Goal: Information Seeking & Learning: Learn about a topic

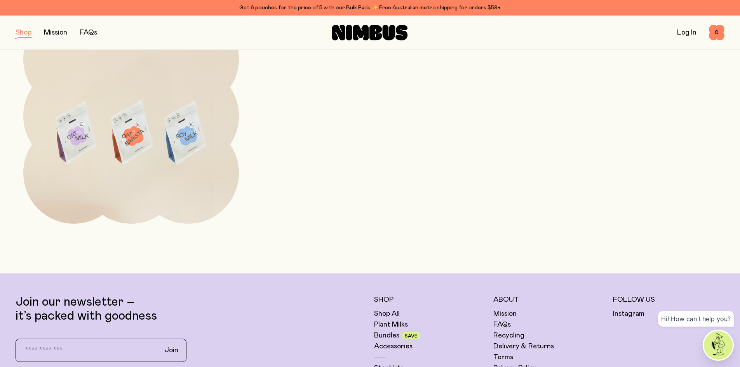
scroll to position [433, 0]
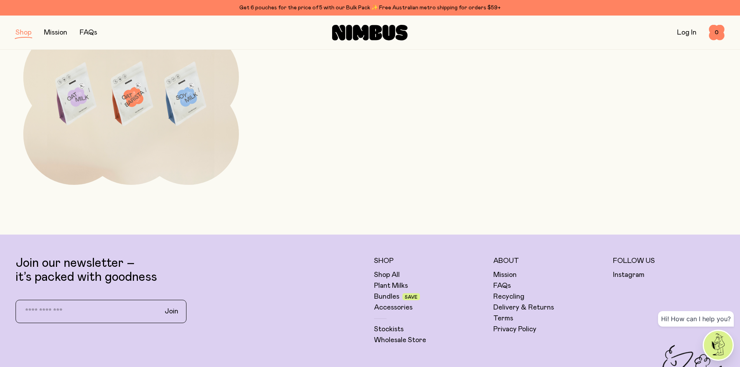
click at [61, 310] on input "email" at bounding box center [85, 312] width 136 height 16
type input "**********"
click at [171, 311] on span "Join" at bounding box center [172, 311] width 14 height 9
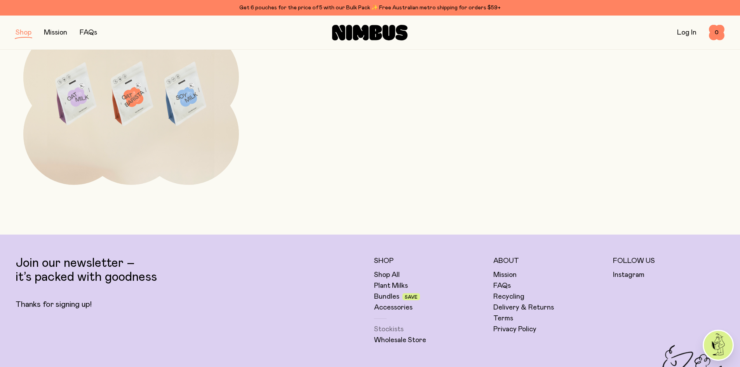
click at [391, 329] on link "Stockists" at bounding box center [389, 329] width 30 height 9
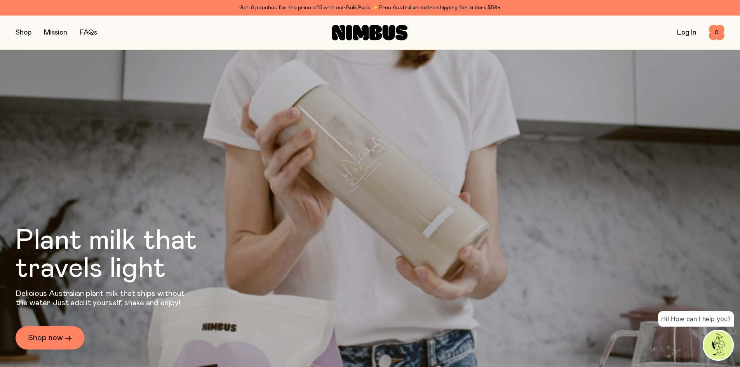
click at [29, 32] on button "button" at bounding box center [24, 32] width 16 height 11
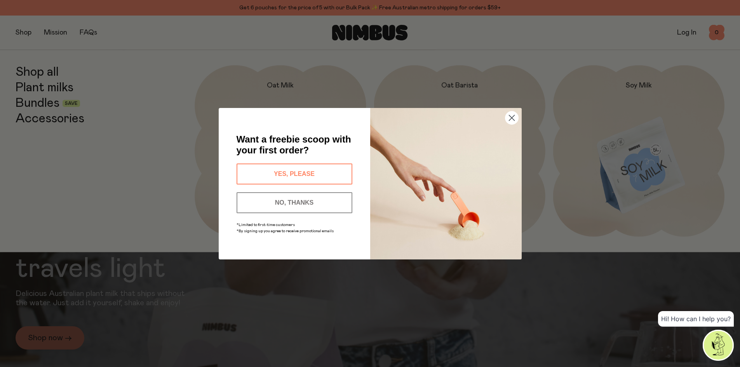
click at [512, 120] on circle "Close dialog" at bounding box center [511, 117] width 13 height 13
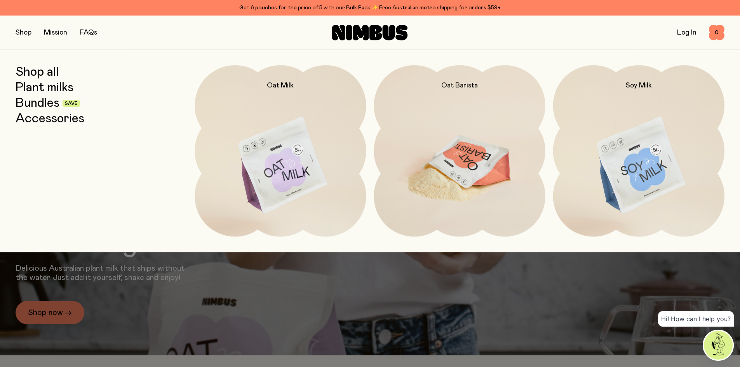
scroll to position [39, 0]
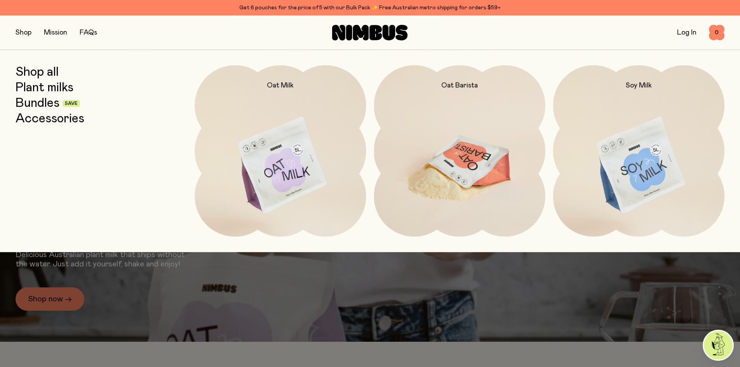
click at [469, 158] on img at bounding box center [459, 165] width 171 height 201
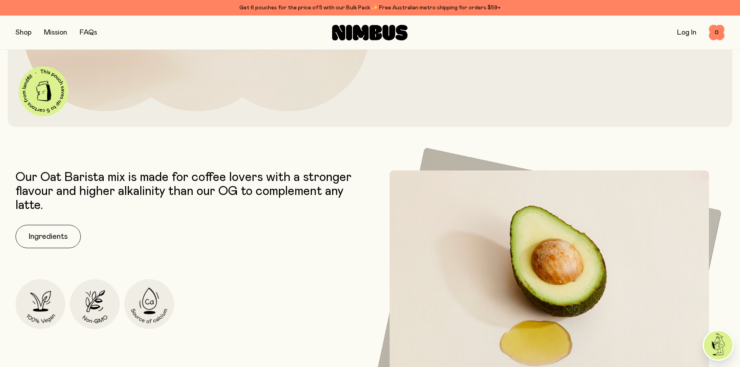
scroll to position [311, 0]
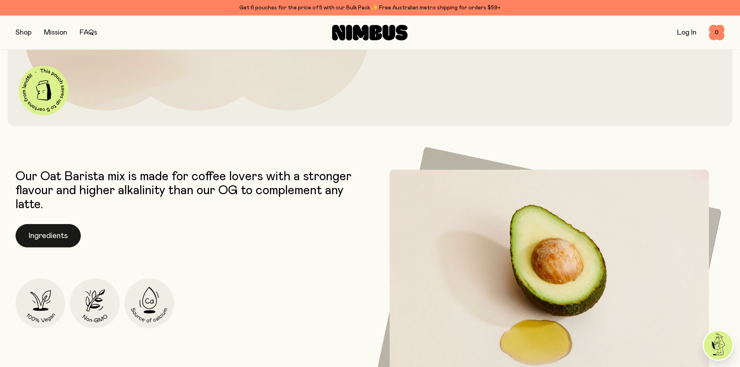
click at [54, 234] on button "Ingredients" at bounding box center [48, 235] width 65 height 23
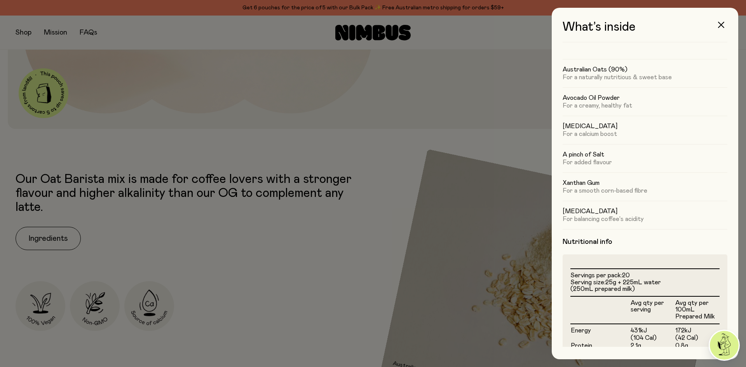
scroll to position [16, 0]
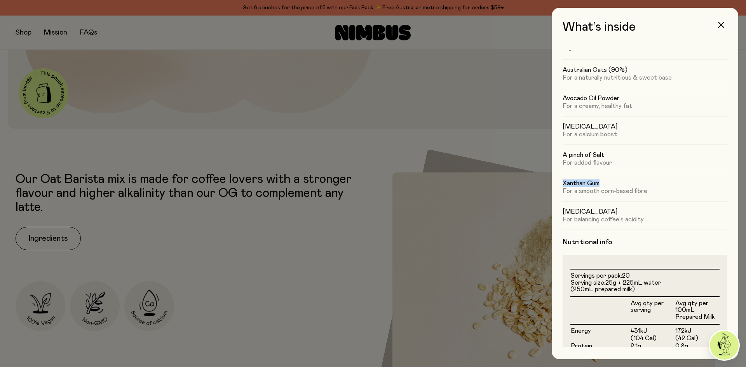
drag, startPoint x: 564, startPoint y: 183, endPoint x: 601, endPoint y: 182, distance: 37.3
click at [601, 182] on h5 "Xanthan Gum" at bounding box center [645, 184] width 165 height 8
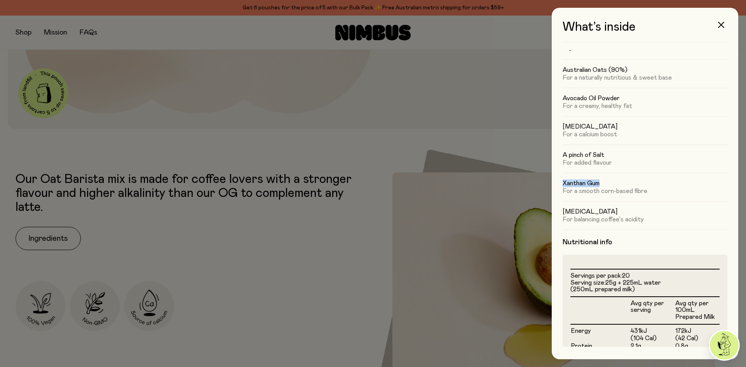
copy h5 "Xanthan Gum"
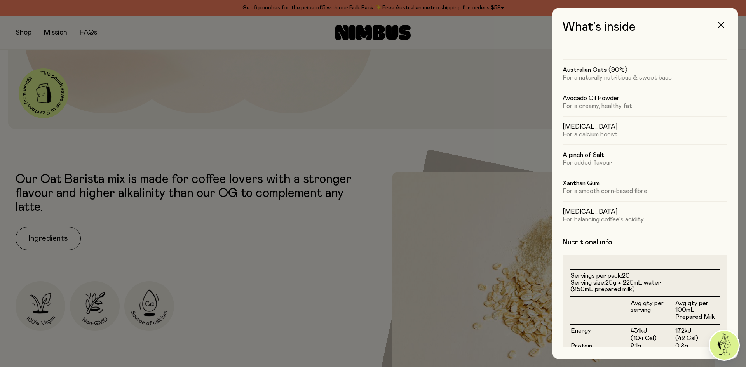
click at [215, 262] on div at bounding box center [373, 183] width 746 height 367
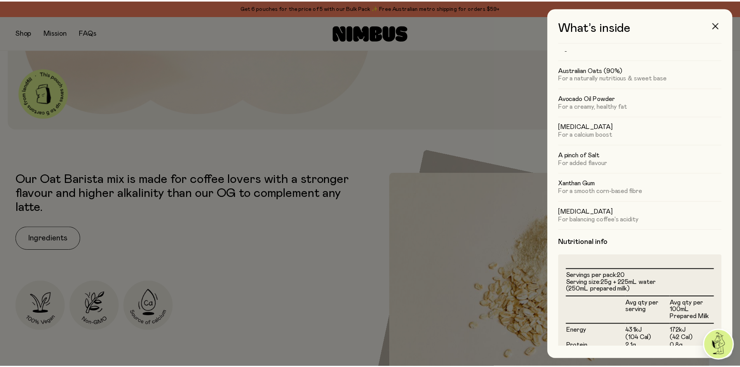
scroll to position [311, 0]
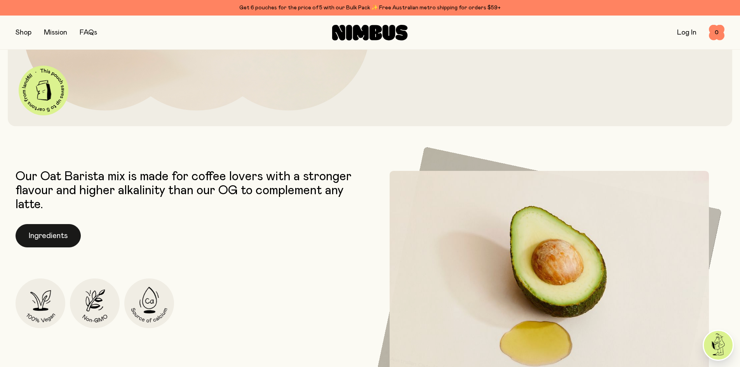
click at [68, 235] on button "Ingredients" at bounding box center [48, 235] width 65 height 23
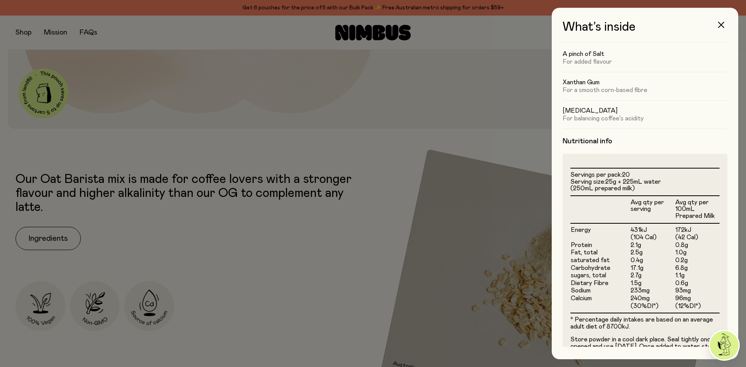
scroll to position [78, 0]
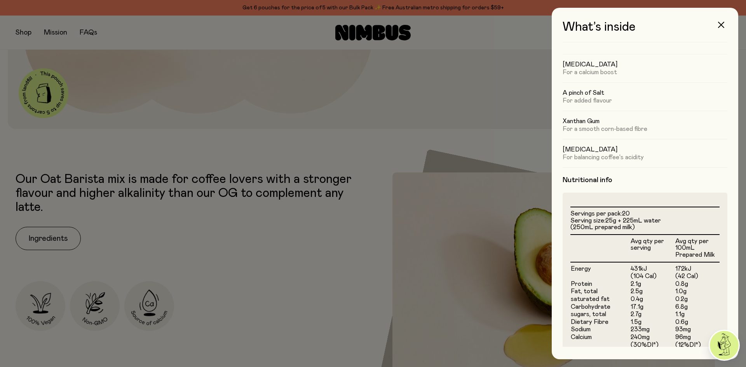
click at [332, 237] on div at bounding box center [373, 183] width 746 height 367
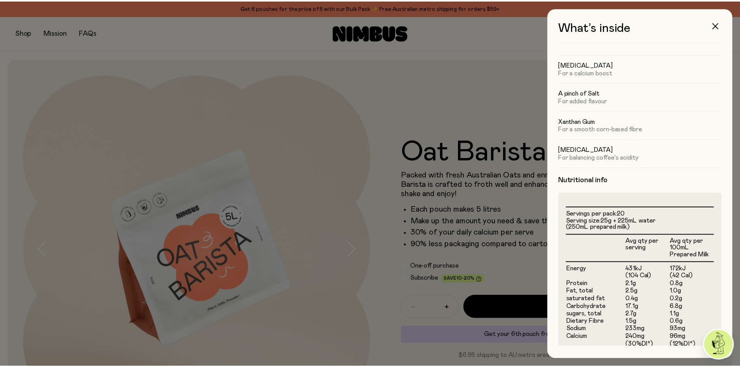
scroll to position [311, 0]
